Goal: Find specific page/section: Find specific page/section

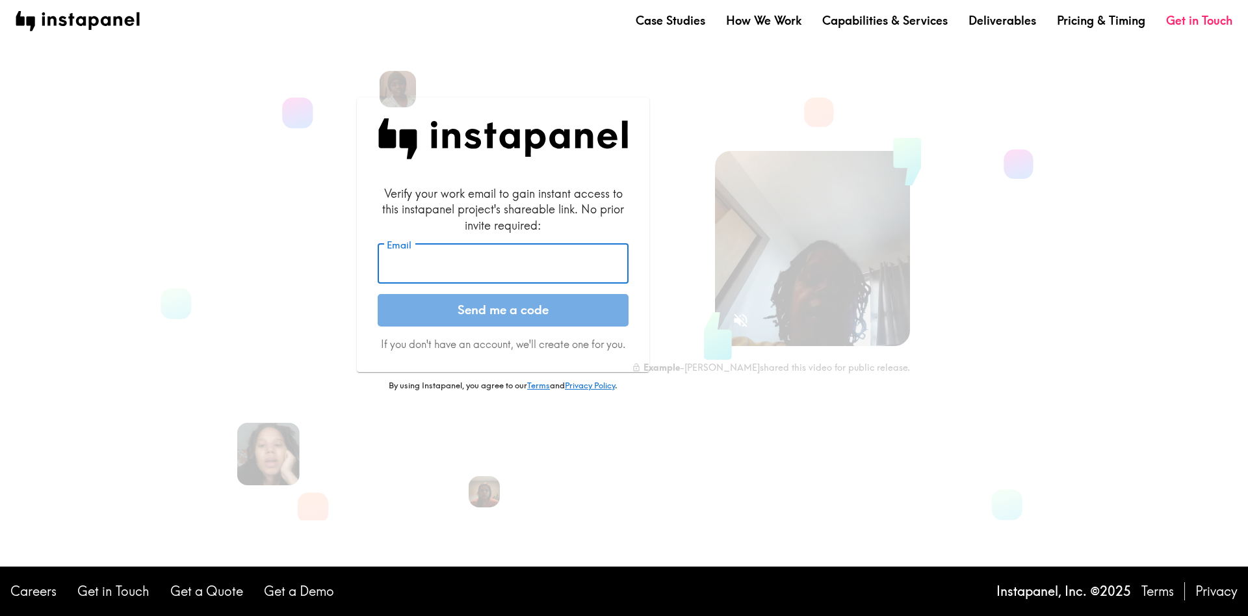
click at [562, 263] on input "Email" at bounding box center [503, 264] width 251 height 40
type input "[EMAIL_ADDRESS][PERSON_NAME][DOMAIN_NAME]"
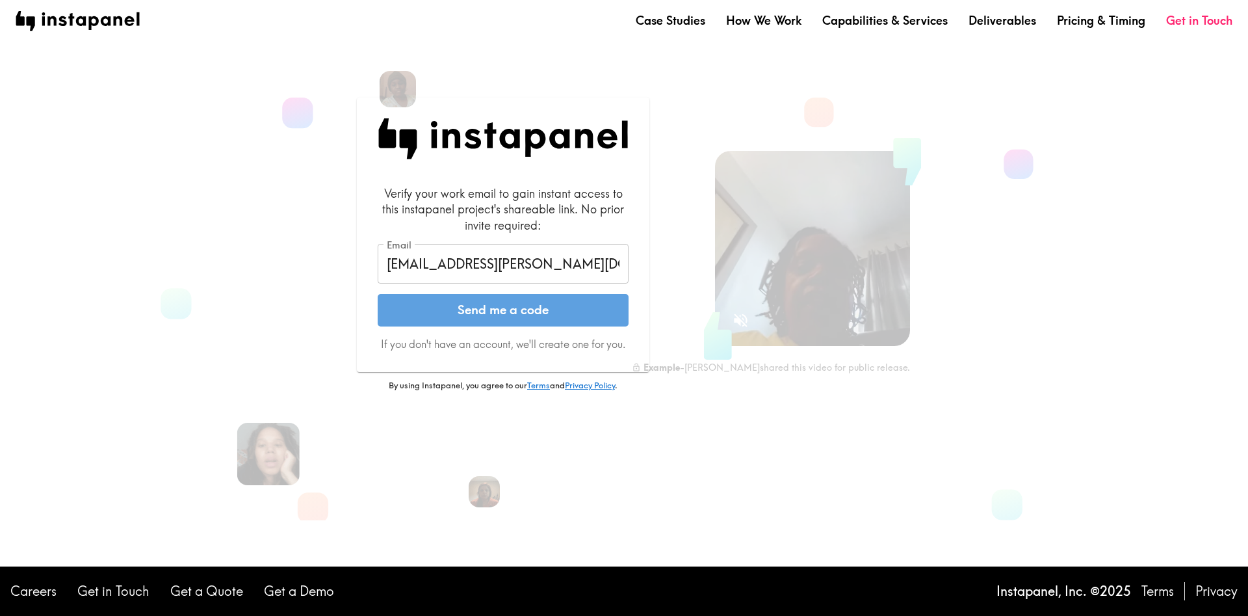
click at [515, 300] on button "Send me a code" at bounding box center [503, 310] width 251 height 33
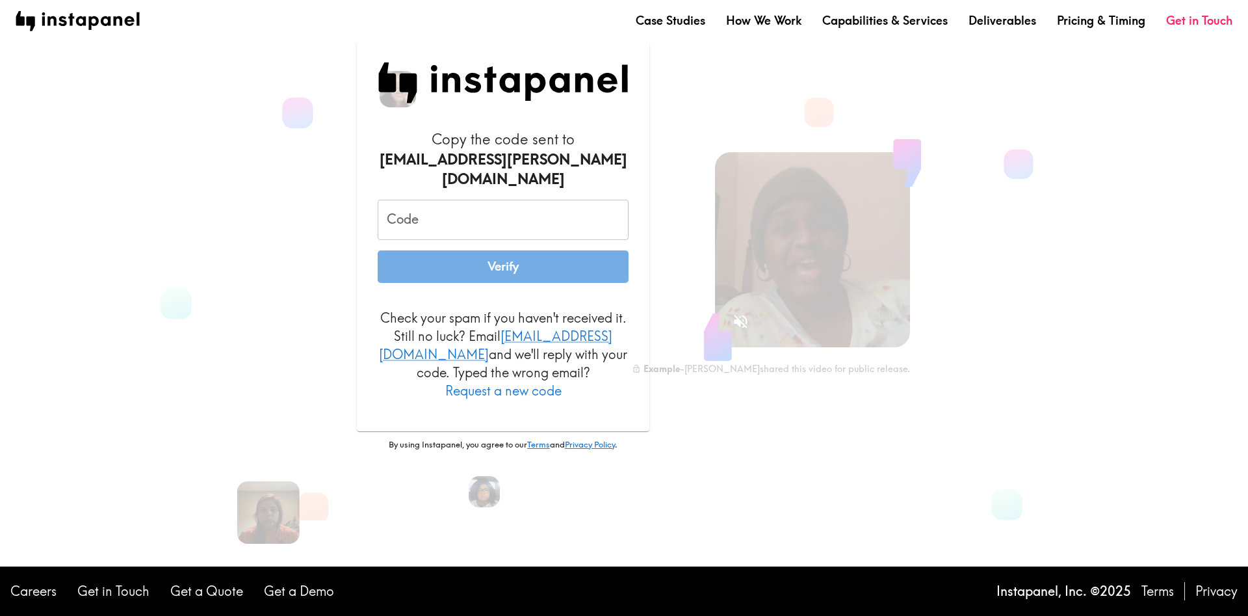
click at [515, 299] on form "Copy the code sent to [EMAIL_ADDRESS][PERSON_NAME][DOMAIN_NAME] Code Code Verif…" at bounding box center [503, 264] width 251 height 270
click at [304, 600] on li "Get a Demo" at bounding box center [299, 591] width 91 height 29
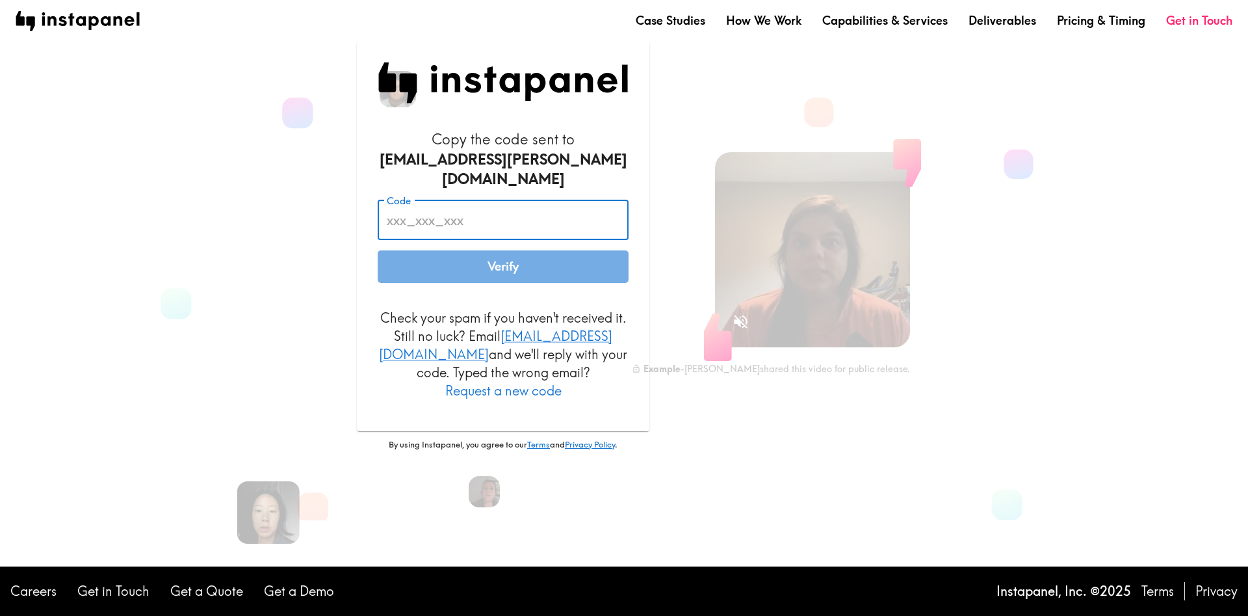
click at [423, 224] on input "Code" at bounding box center [503, 220] width 251 height 40
paste input "DPU_i82_YnT"
type input "DPU_i82_YnT"
click at [378, 250] on button "Verify" at bounding box center [503, 266] width 251 height 33
